Goal: Task Accomplishment & Management: Manage account settings

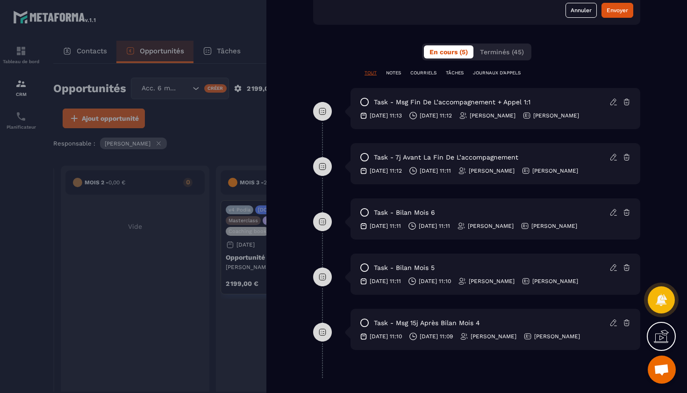
scroll to position [458, 0]
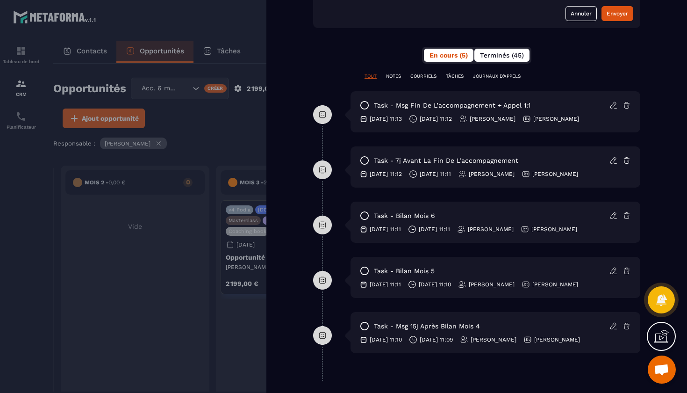
click at [482, 60] on button "Terminés (45)" at bounding box center [502, 55] width 55 height 13
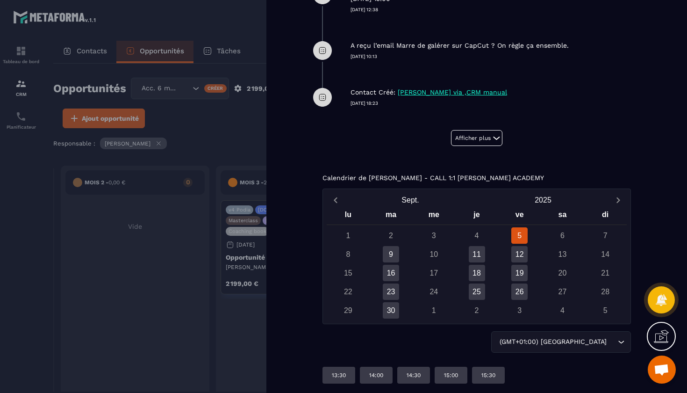
scroll to position [718, 0]
click at [481, 136] on button "Afficher plus" at bounding box center [476, 138] width 51 height 16
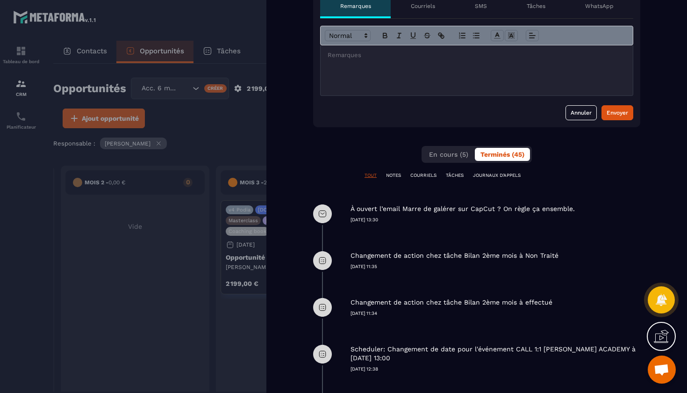
scroll to position [358, 0]
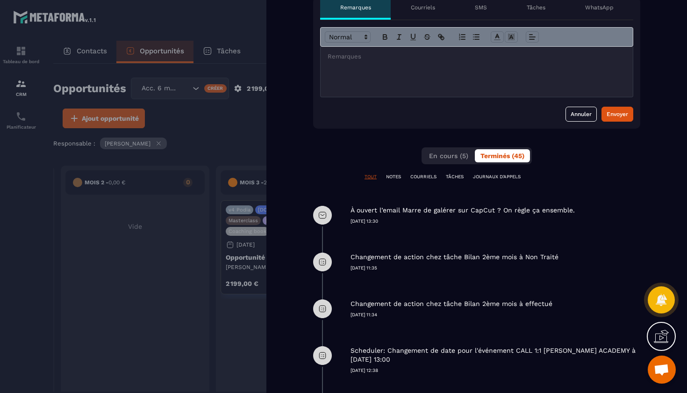
click at [400, 72] on div at bounding box center [477, 72] width 312 height 50
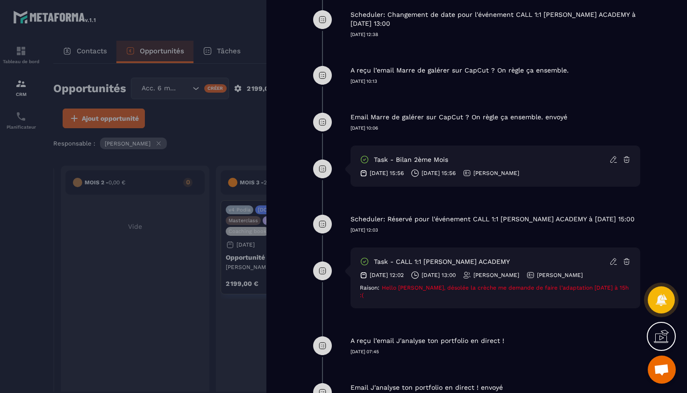
scroll to position [709, 0]
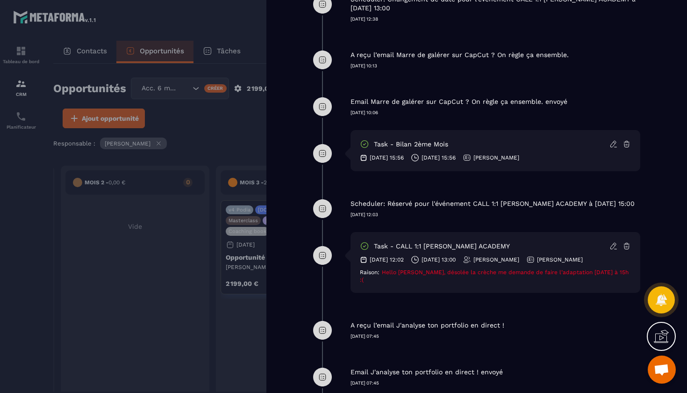
click at [610, 250] on icon at bounding box center [614, 246] width 8 height 8
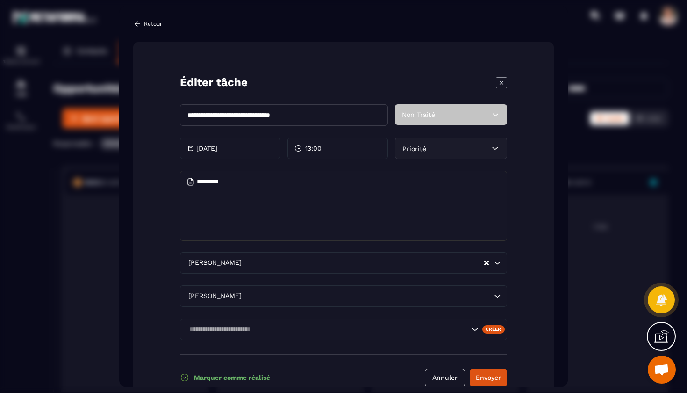
scroll to position [0, 0]
click at [497, 83] on icon "Modal window" at bounding box center [501, 82] width 11 height 11
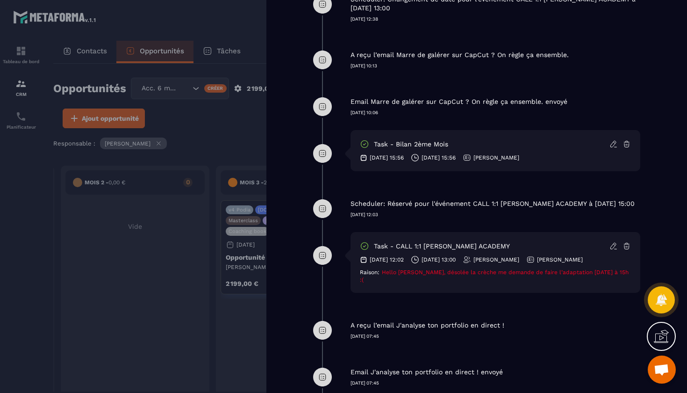
click at [611, 250] on icon at bounding box center [614, 246] width 8 height 8
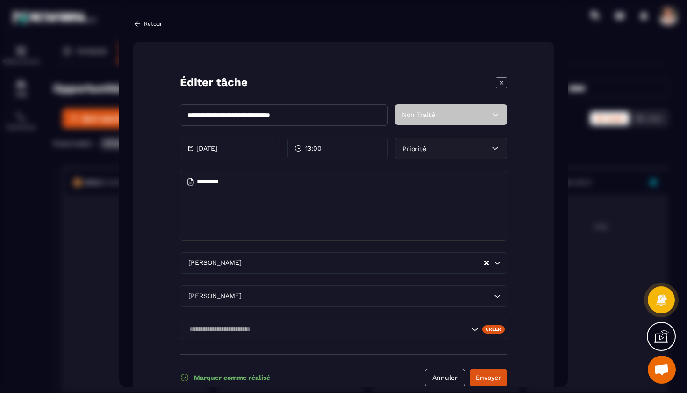
click at [254, 185] on textarea "Modal window" at bounding box center [343, 206] width 327 height 70
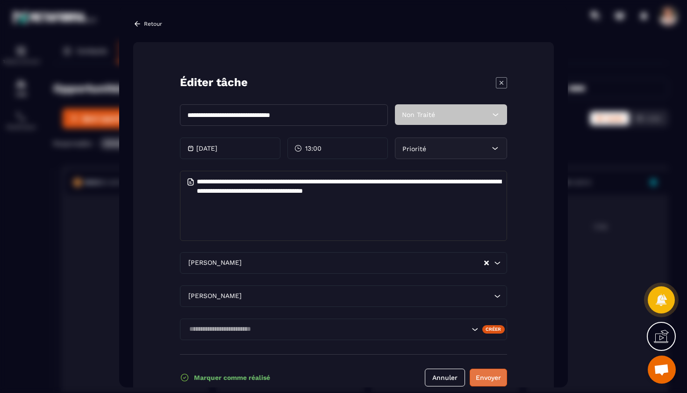
type textarea "**********"
click at [483, 380] on button "Envoyer" at bounding box center [488, 377] width 37 height 18
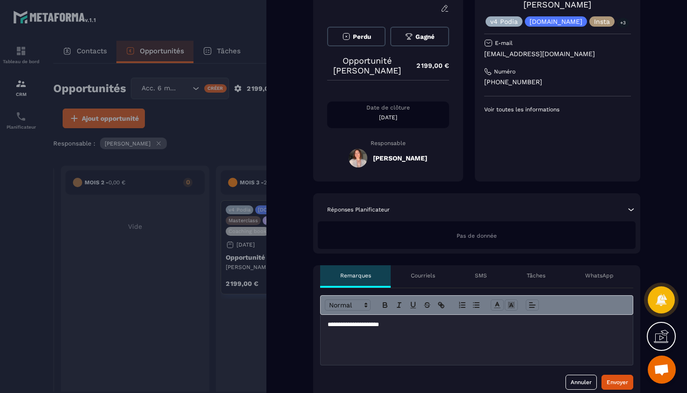
scroll to position [55, 0]
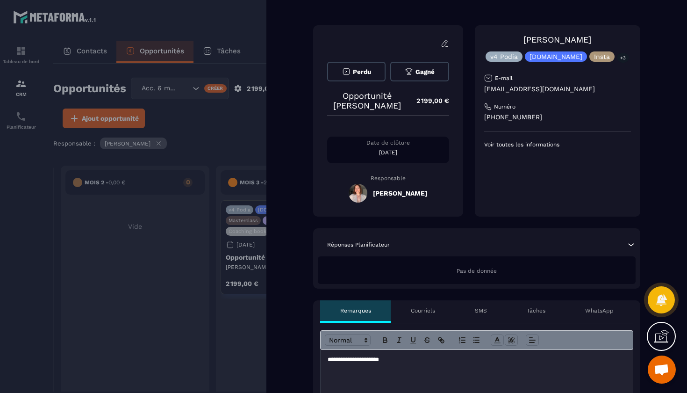
click at [378, 367] on div "**********" at bounding box center [477, 375] width 312 height 50
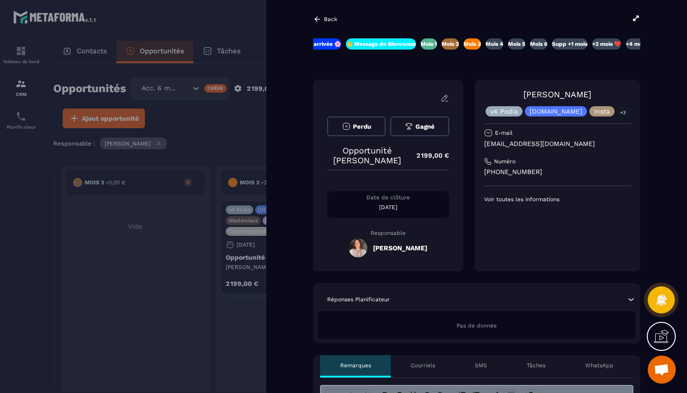
scroll to position [0, 0]
click at [327, 15] on div "Back" at bounding box center [325, 19] width 24 height 8
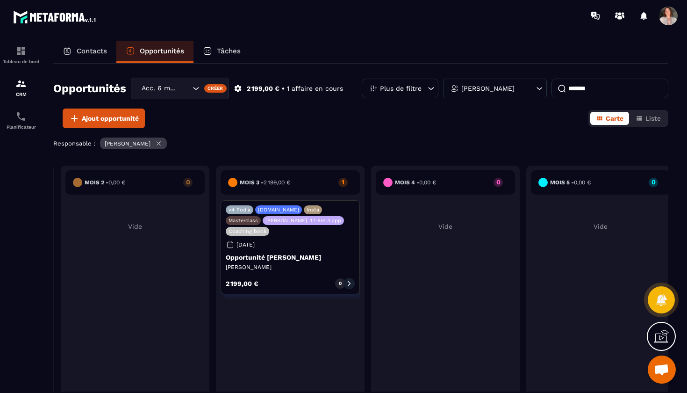
click at [601, 93] on input "*******" at bounding box center [610, 89] width 117 height 20
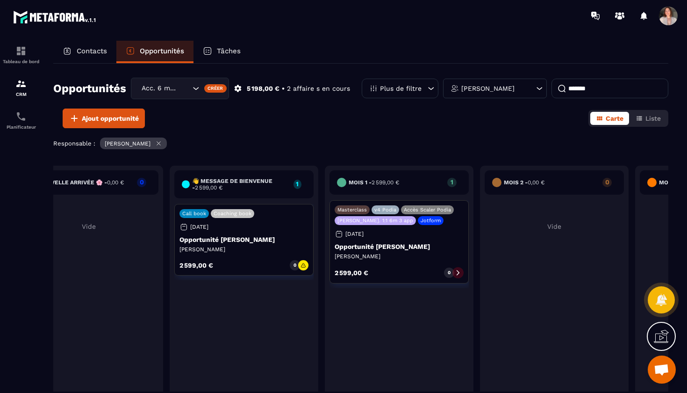
scroll to position [0, 31]
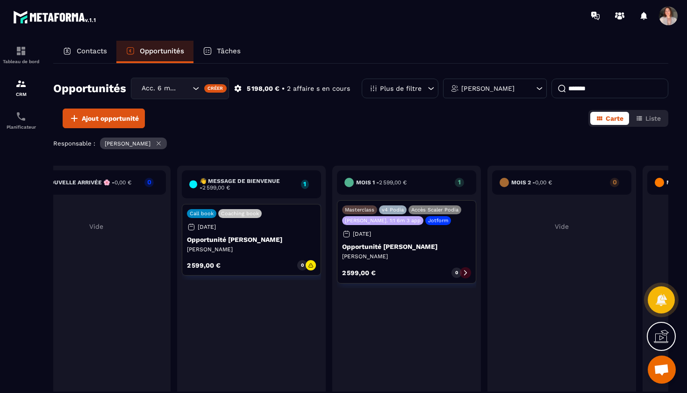
type input "*******"
click at [216, 236] on p "Opportunité [PERSON_NAME]" at bounding box center [251, 239] width 129 height 7
click at [221, 241] on p "Opportunité [PERSON_NAME]" at bounding box center [251, 239] width 129 height 7
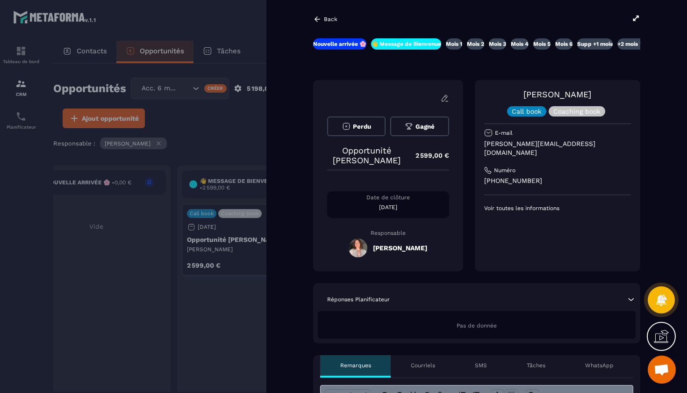
scroll to position [0, 0]
